Goal: Browse casually

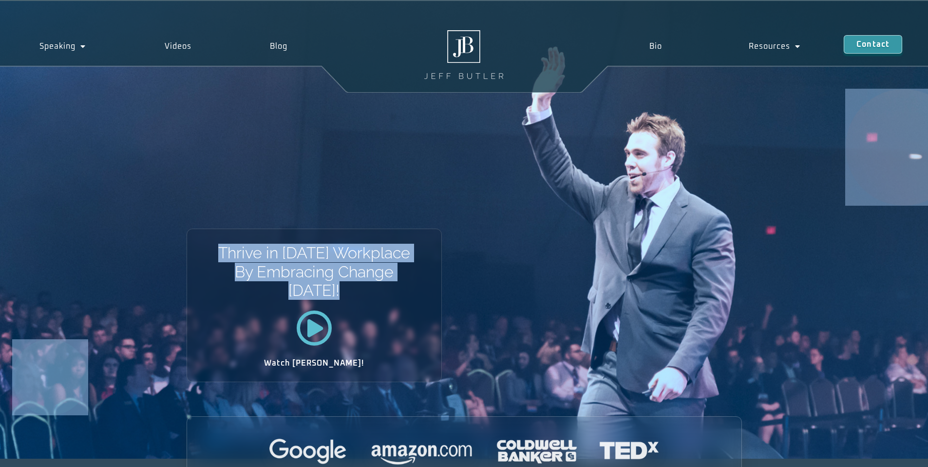
drag, startPoint x: 174, startPoint y: 176, endPoint x: 399, endPoint y: 330, distance: 272.4
click at [391, 329] on div "Thrive in [DATE] Workplace By Embracing Change [DATE]! Watch [PERSON_NAME]!" at bounding box center [464, 230] width 928 height 458
click at [400, 329] on div at bounding box center [314, 329] width 254 height 39
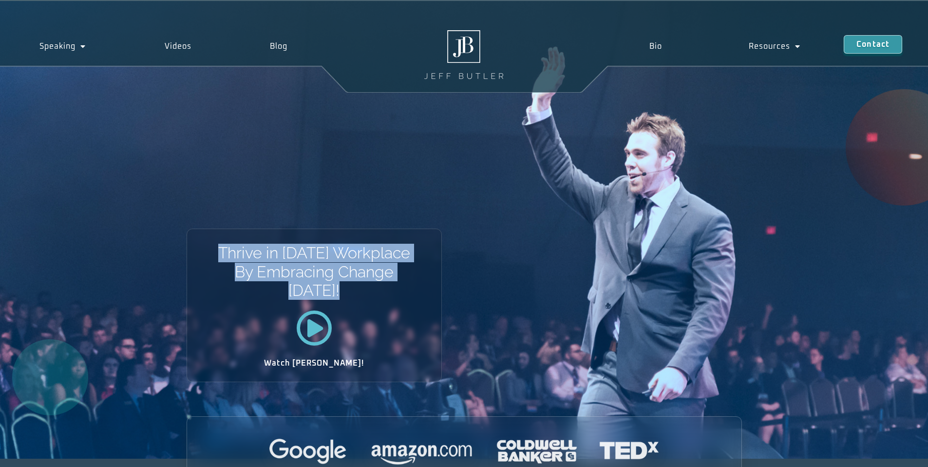
drag, startPoint x: 386, startPoint y: 318, endPoint x: 217, endPoint y: 241, distance: 185.2
click at [218, 243] on div "Thrive in [DATE] Workplace By Embracing Change [DATE]! Watch [PERSON_NAME]!" at bounding box center [314, 305] width 255 height 153
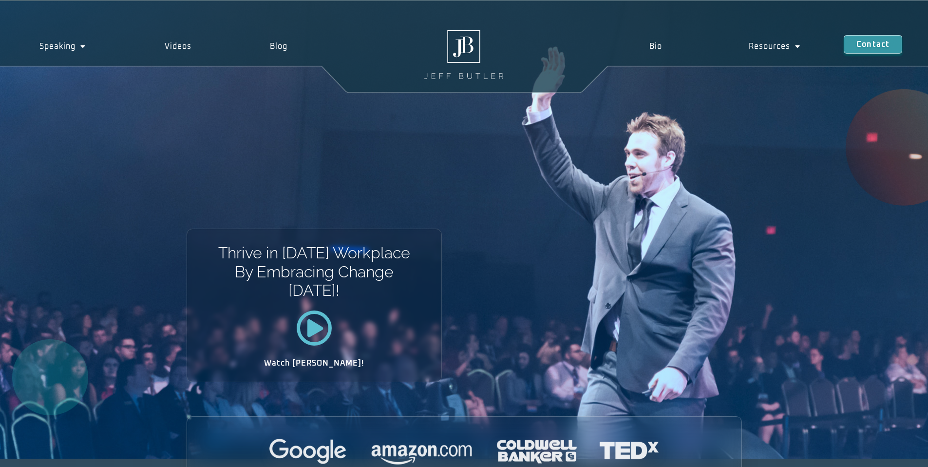
click at [215, 240] on div "Thrive in [DATE] Workplace By Embracing Change [DATE]! Watch [PERSON_NAME]!" at bounding box center [314, 305] width 255 height 153
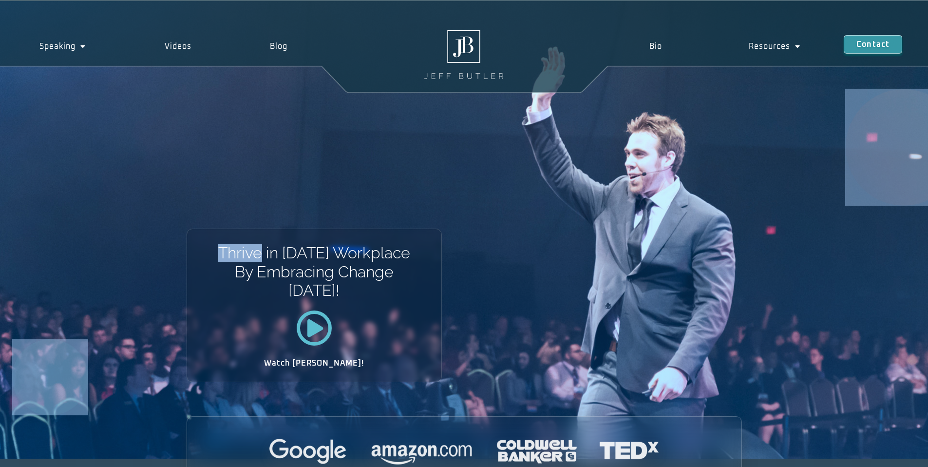
drag, startPoint x: 215, startPoint y: 240, endPoint x: 518, endPoint y: 401, distance: 342.9
click at [517, 403] on div "Thrive in [DATE] Workplace By Embracing Change [DATE]! Watch [PERSON_NAME]!" at bounding box center [464, 230] width 928 height 458
click at [519, 392] on div "Thrive in [DATE] Workplace By Embracing Change [DATE]! Watch [PERSON_NAME]!" at bounding box center [464, 230] width 928 height 458
drag, startPoint x: 519, startPoint y: 392, endPoint x: 216, endPoint y: 247, distance: 336.1
click at [216, 247] on div "Thrive in [DATE] Workplace By Embracing Change [DATE]! Watch [PERSON_NAME]!" at bounding box center [464, 230] width 928 height 458
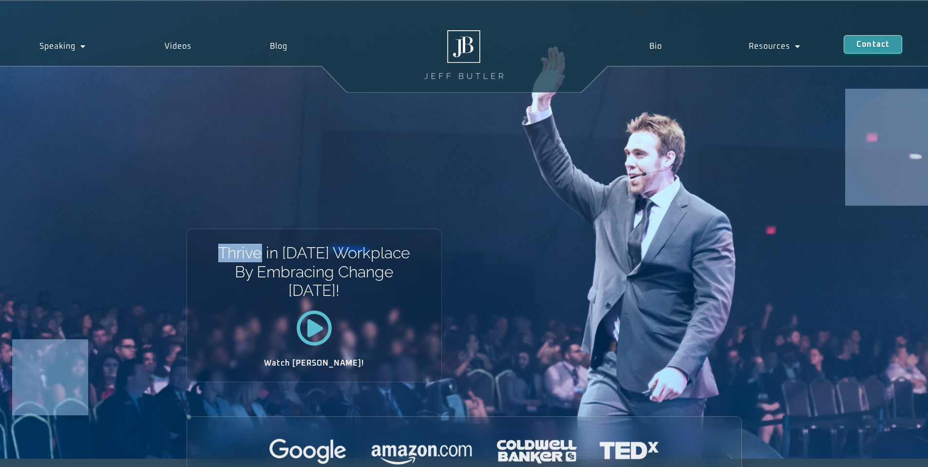
click at [212, 244] on div "Thrive in [DATE] Workplace By Embracing Change [DATE]! Watch [PERSON_NAME]!" at bounding box center [314, 305] width 255 height 153
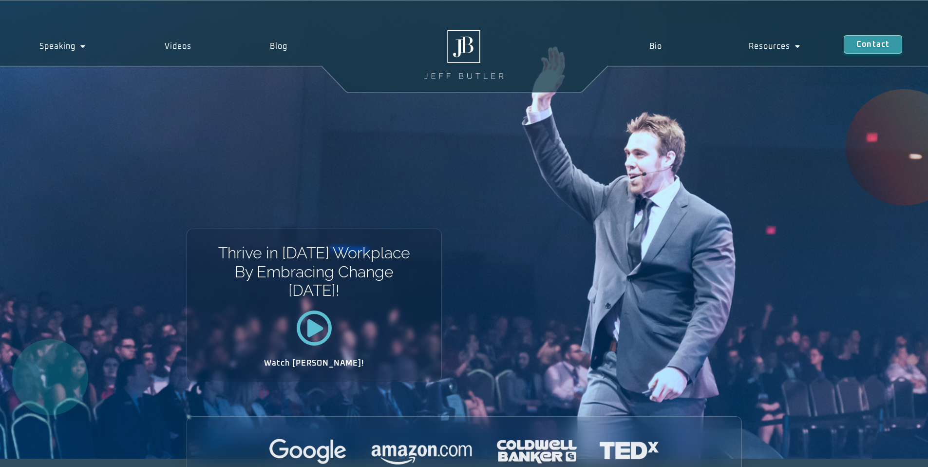
click at [233, 136] on div "Thrive in [DATE] Workplace By Embracing Change [DATE]! Watch [PERSON_NAME]!" at bounding box center [464, 230] width 928 height 458
